Goal: Find specific page/section: Find specific page/section

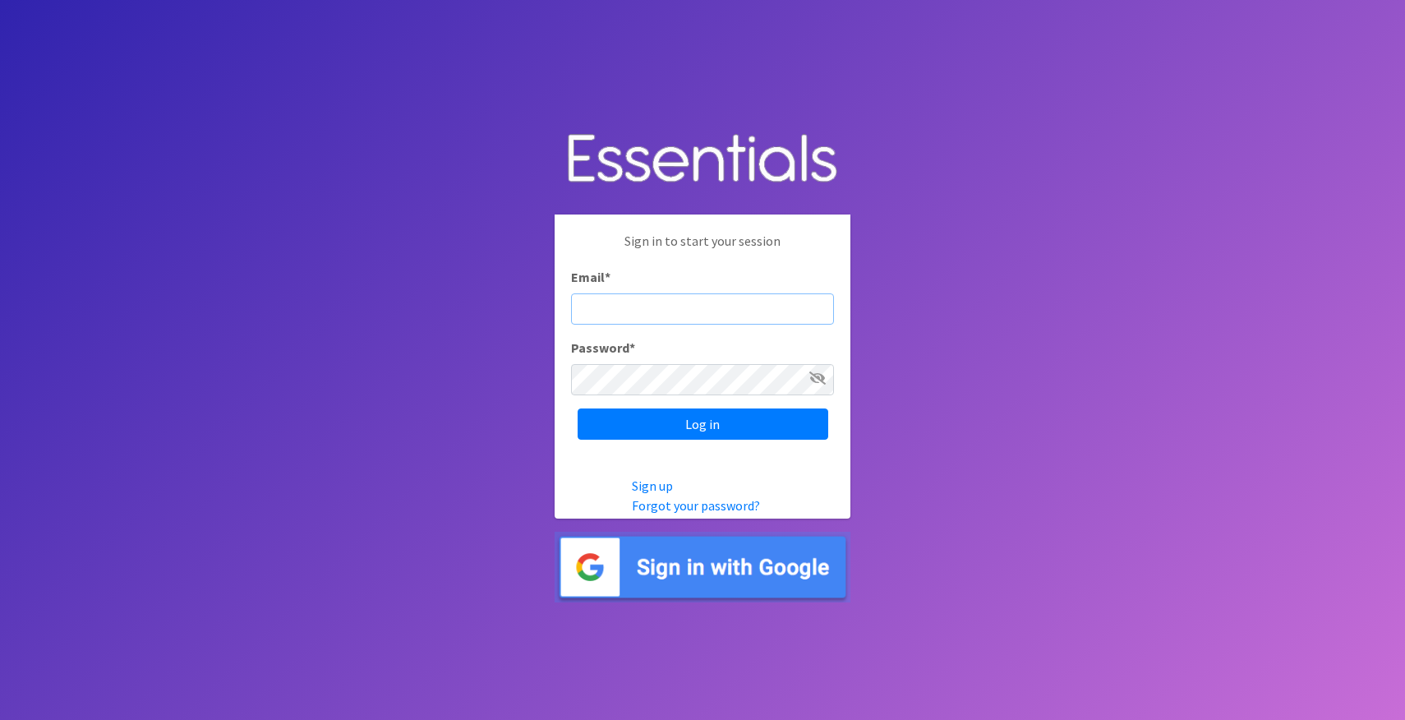
type input "[PERSON_NAME][EMAIL_ADDRESS][DOMAIN_NAME]"
click at [703, 423] on input "Log in" at bounding box center [703, 423] width 251 height 31
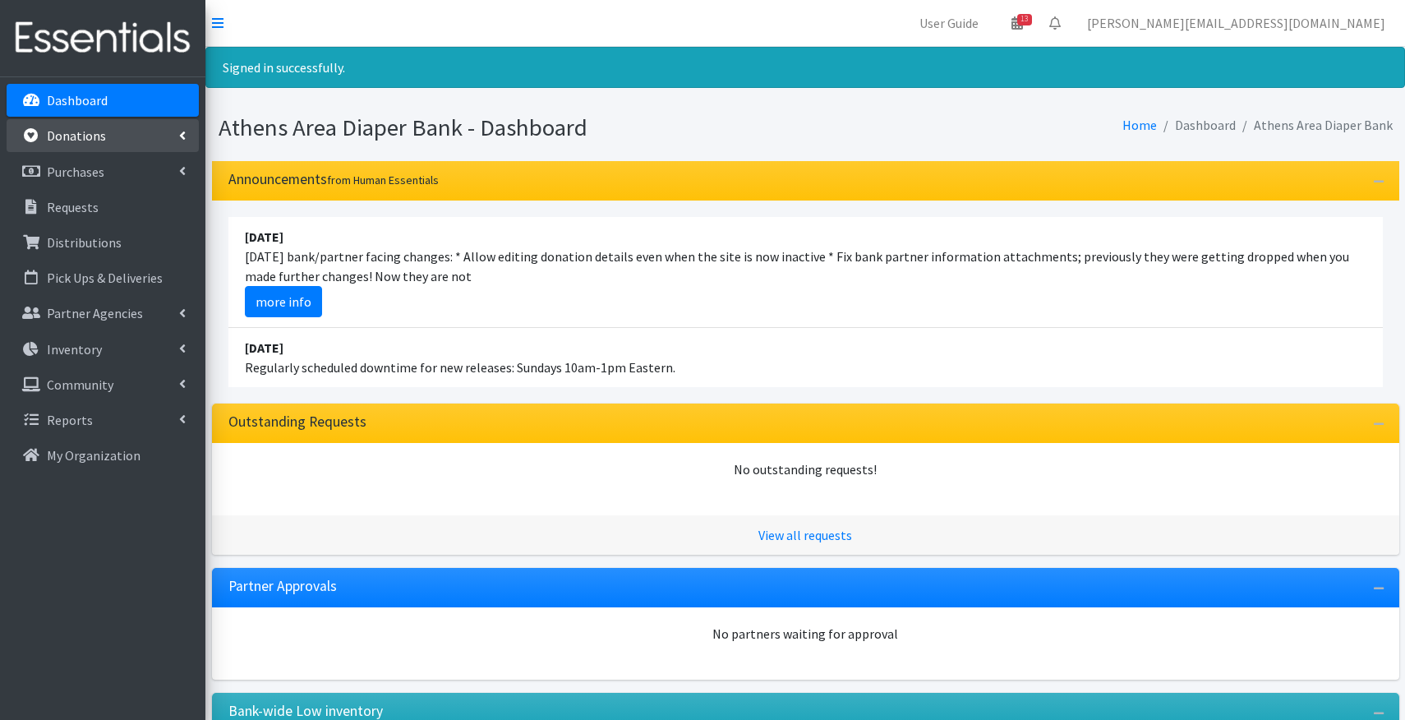
click at [80, 145] on link "Donations" at bounding box center [103, 135] width 192 height 33
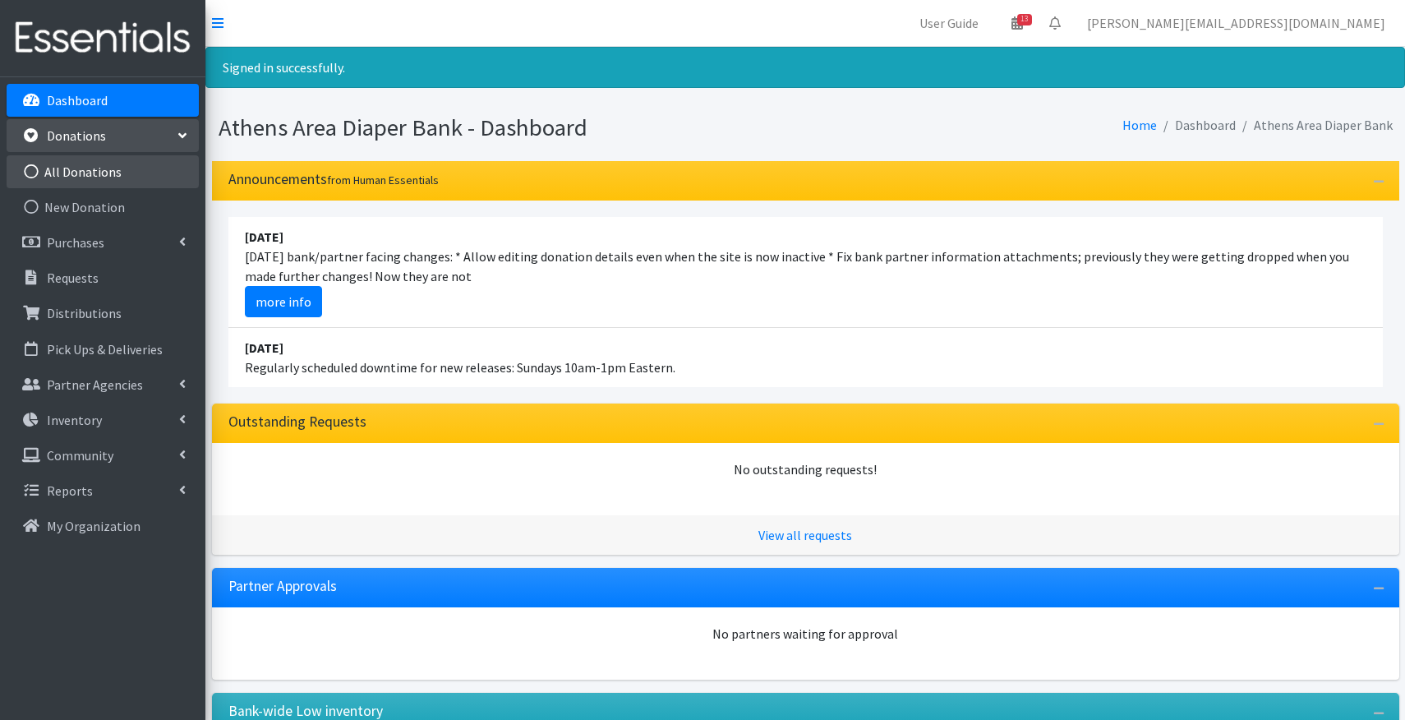
click at [81, 176] on link "All Donations" at bounding box center [103, 171] width 192 height 33
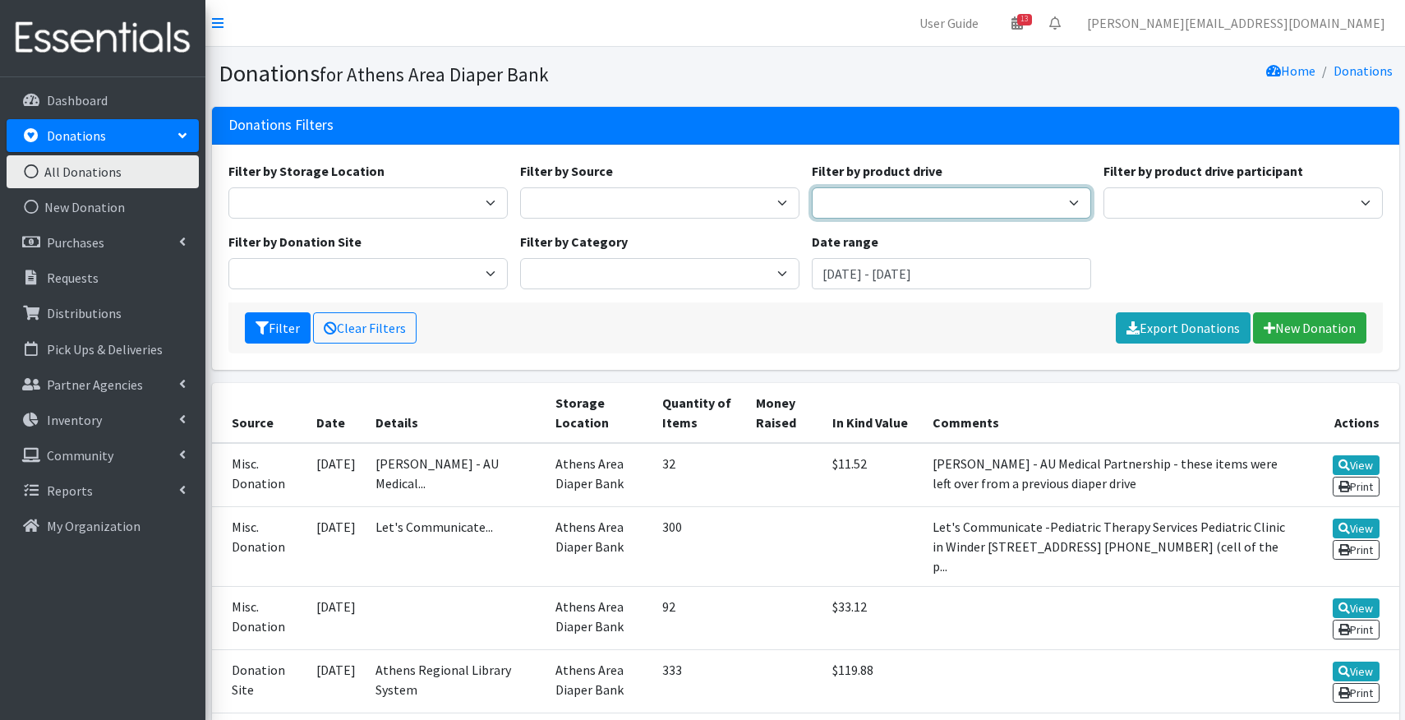
select select "1563"
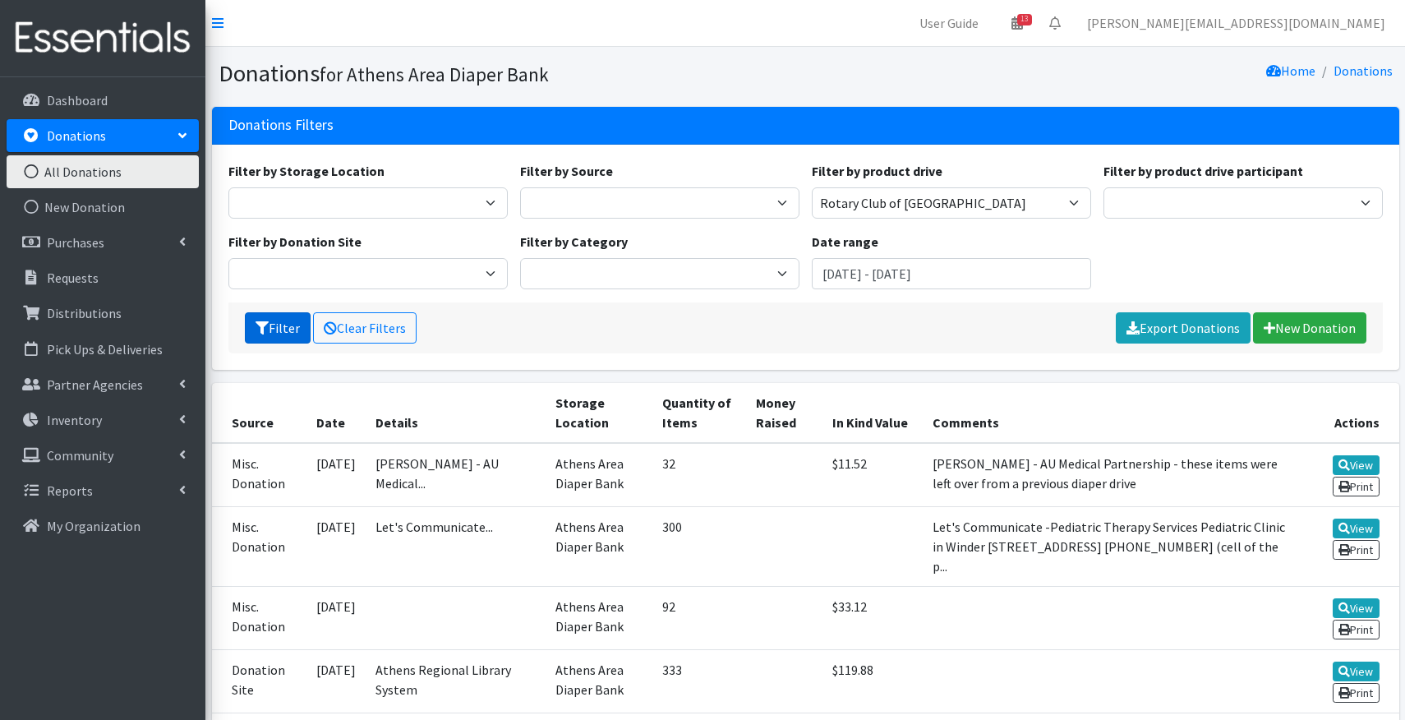
click at [294, 332] on button "Filter" at bounding box center [278, 327] width 66 height 31
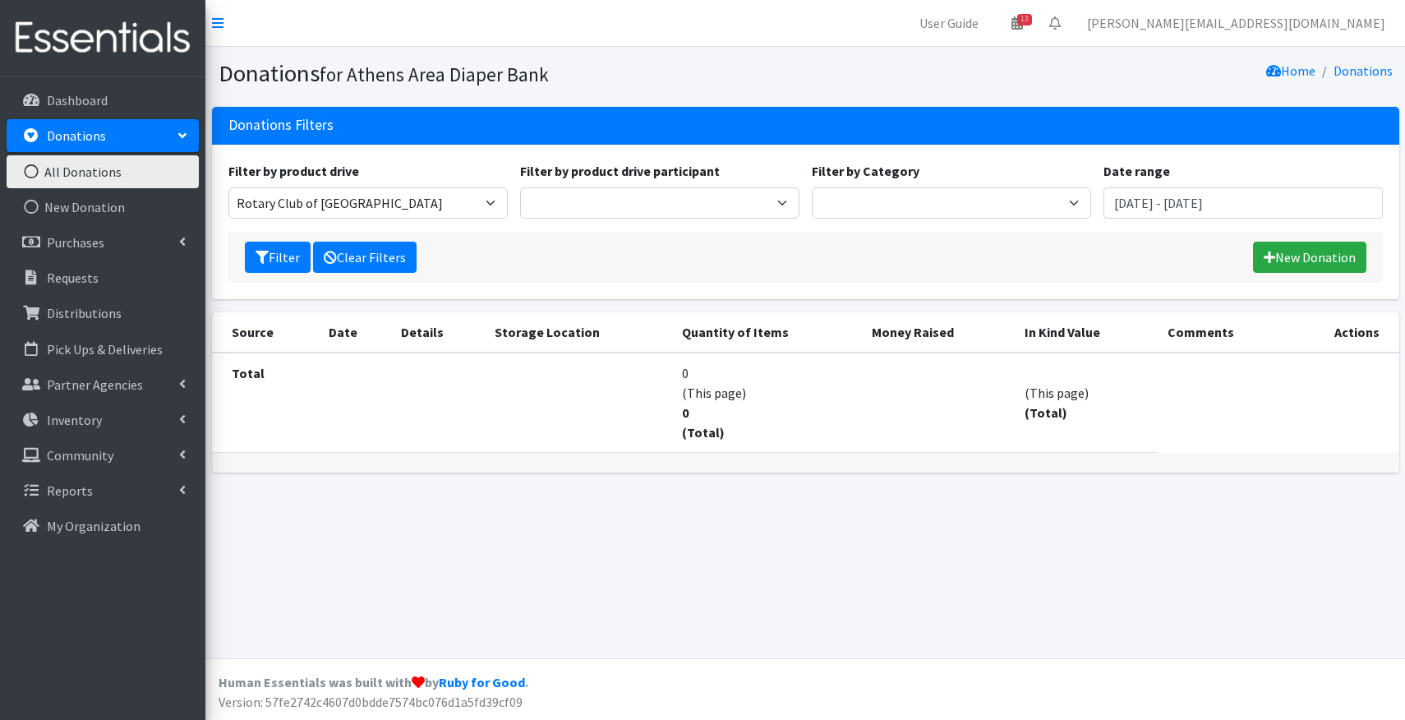
click at [339, 256] on link "Clear Filters" at bounding box center [365, 257] width 104 height 31
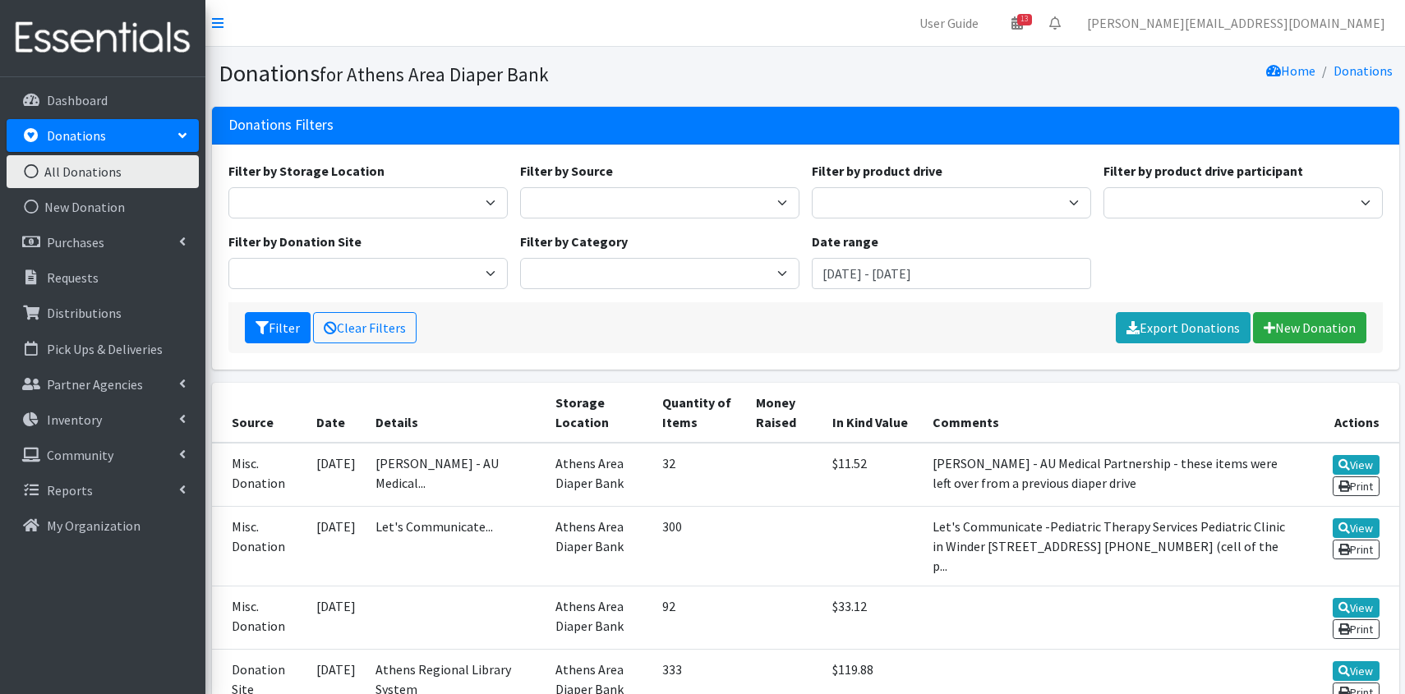
click at [1146, 261] on div "Filter by Storage Location [GEOGRAPHIC_DATA] Area Diaper Bank Filter by Source …" at bounding box center [805, 231] width 1167 height 141
select select "948"
click at [279, 320] on button "Filter" at bounding box center [278, 327] width 66 height 31
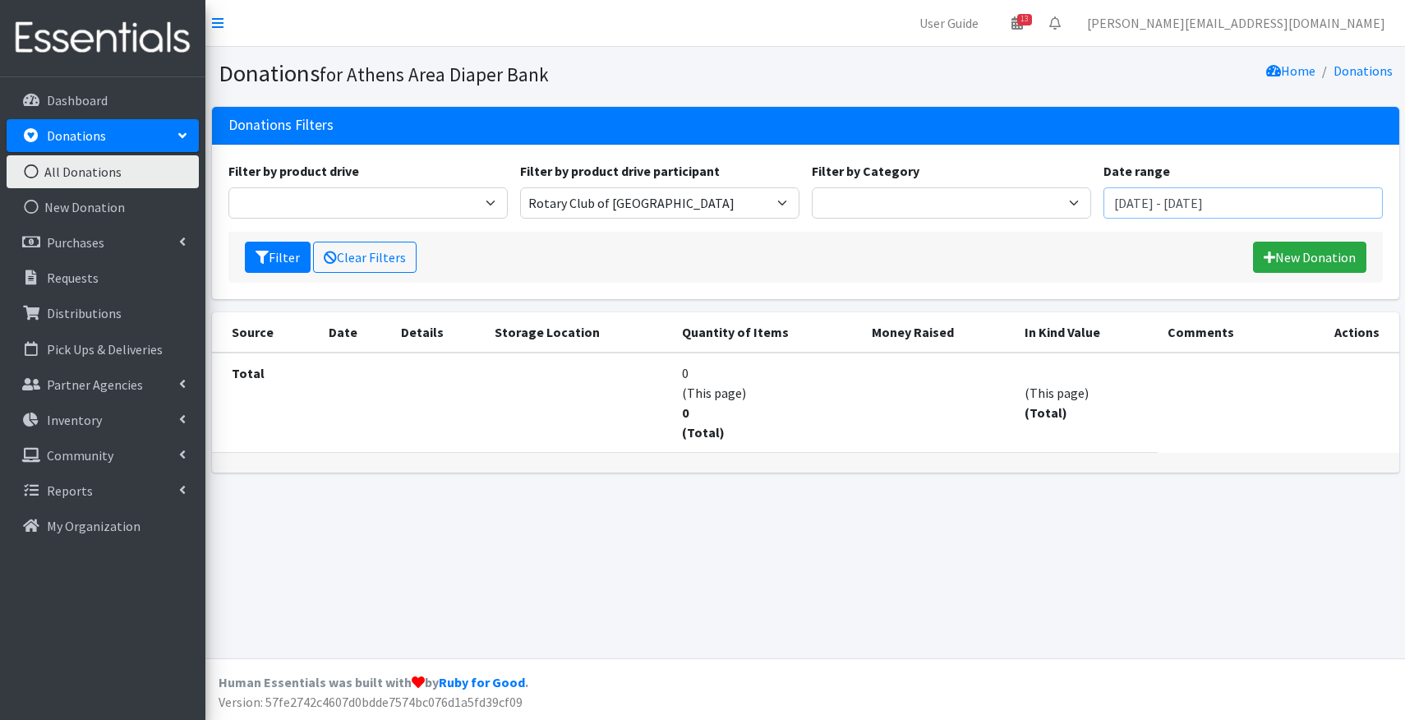
click at [1274, 198] on input "June 11, 2025 - September 11, 2025" at bounding box center [1243, 202] width 279 height 31
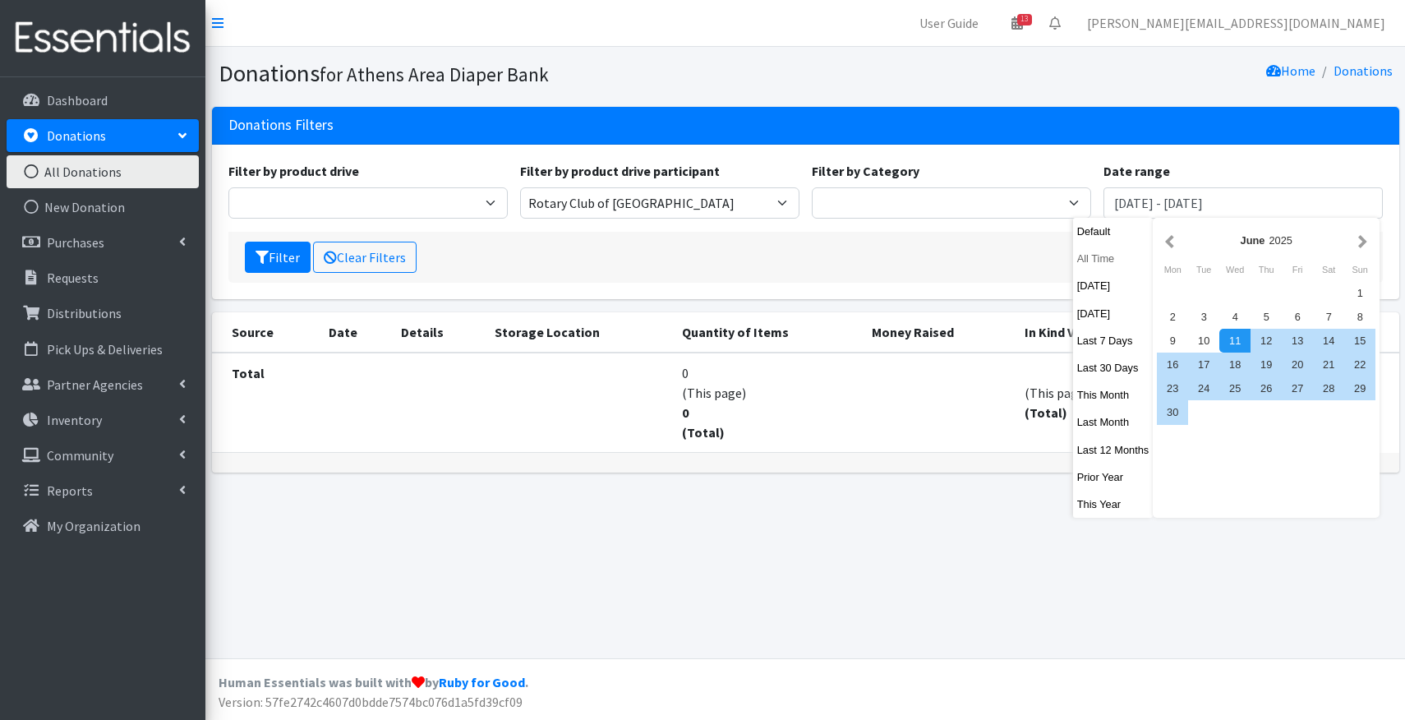
click at [1112, 261] on button "All Time" at bounding box center [1113, 259] width 81 height 24
type input "August 11, 1925 - August 11, 2026"
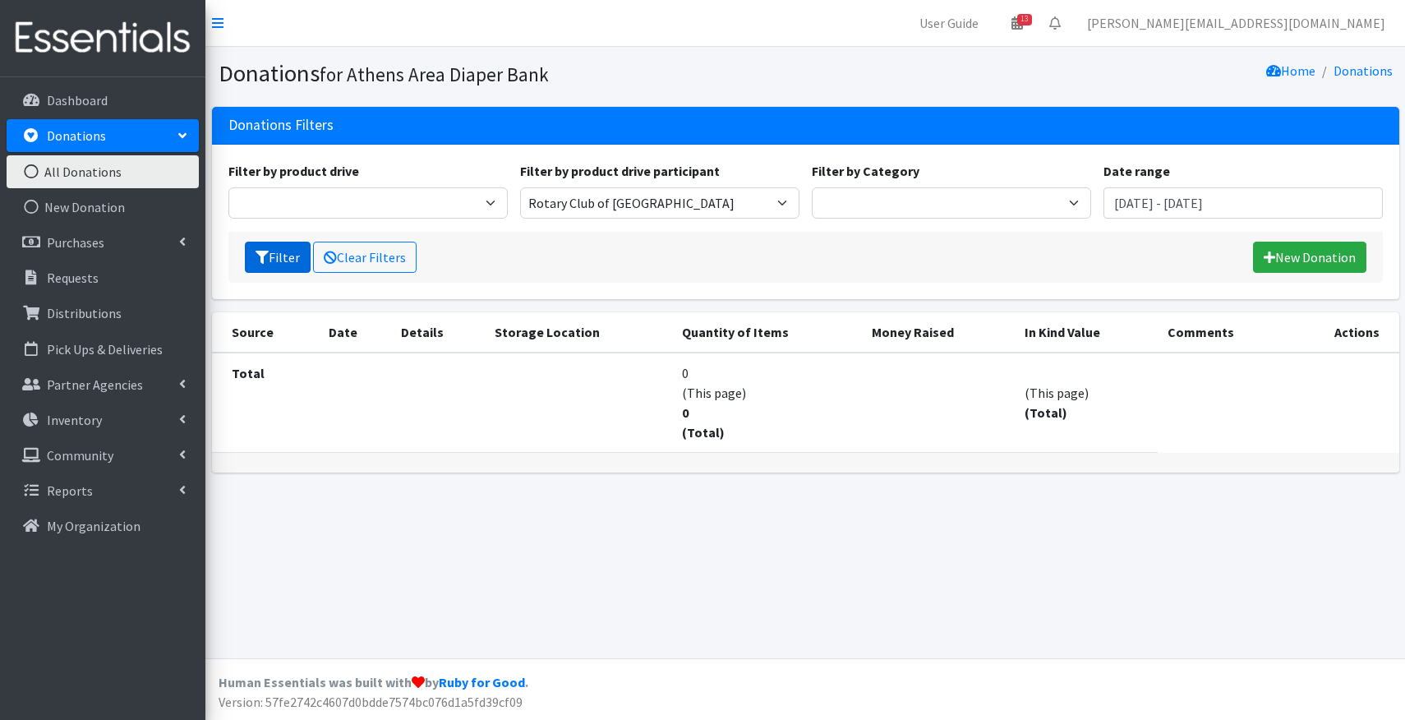
click at [277, 266] on button "Filter" at bounding box center [278, 257] width 66 height 31
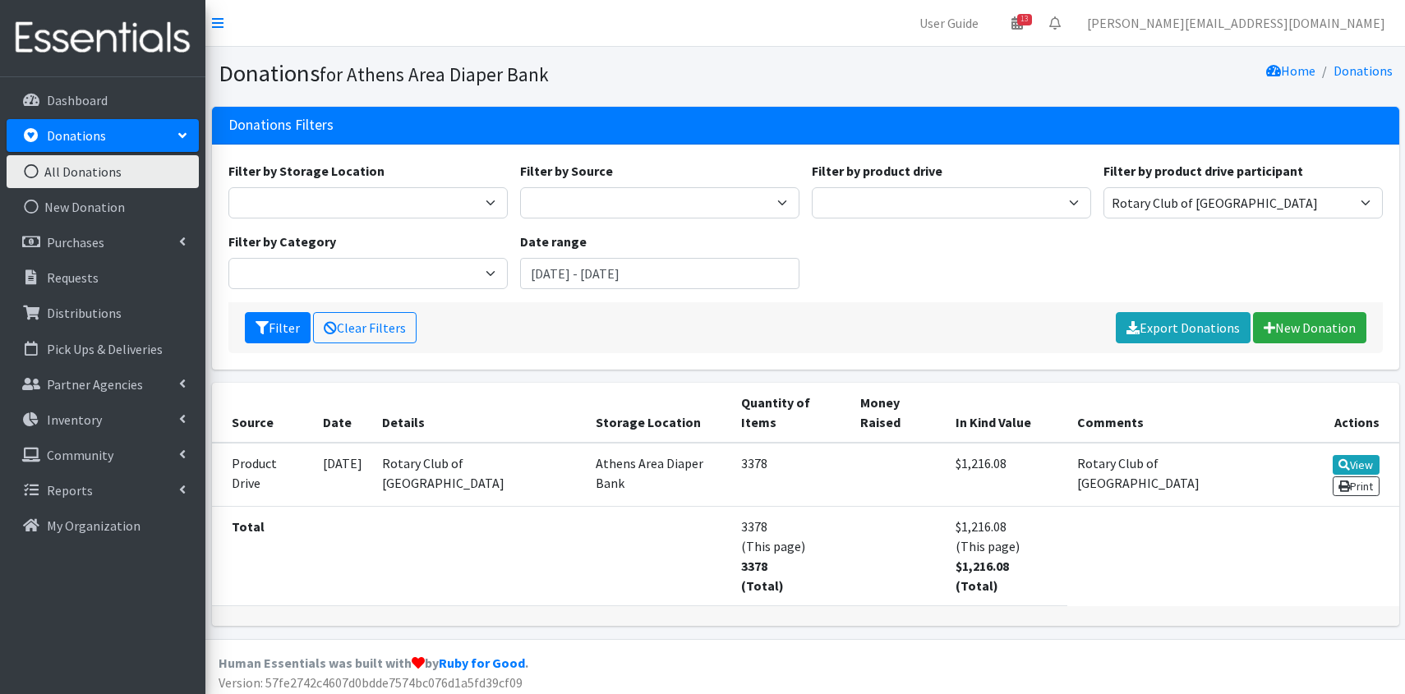
click at [991, 262] on div "Filter by Storage Location Athens Area Diaper Bank Filter by Source Product Dri…" at bounding box center [805, 231] width 1167 height 141
select select "1563"
click at [280, 327] on button "Filter" at bounding box center [278, 327] width 66 height 31
